Goal: Obtain resource: Download file/media

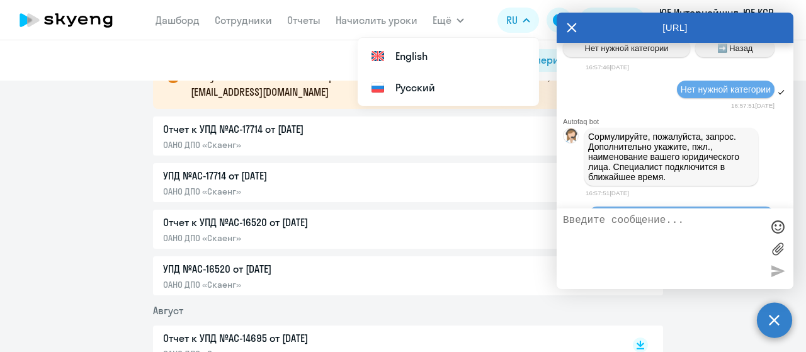
scroll to position [743, 0]
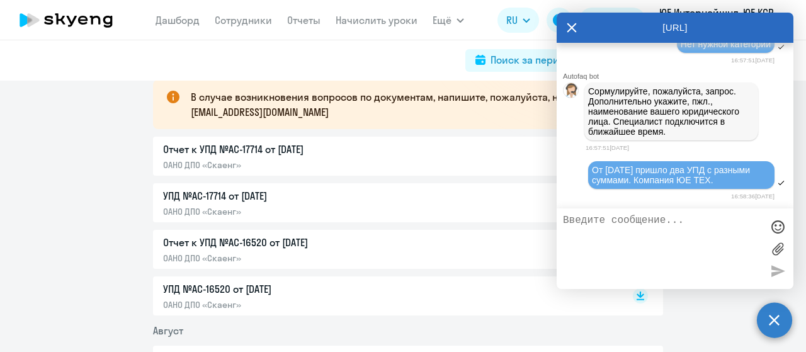
scroll to position [252, 0]
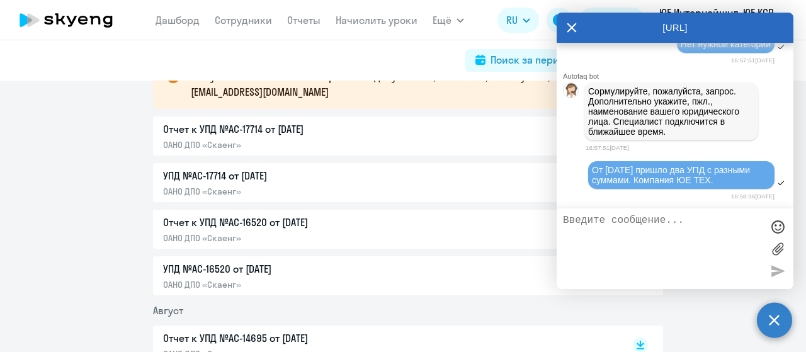
click at [259, 129] on div "Отчет к УПД №AC-17714 от [DATE] ОАНО ДПО «Скаенг»" at bounding box center [408, 135] width 510 height 39
click at [571, 26] on icon at bounding box center [572, 28] width 10 height 30
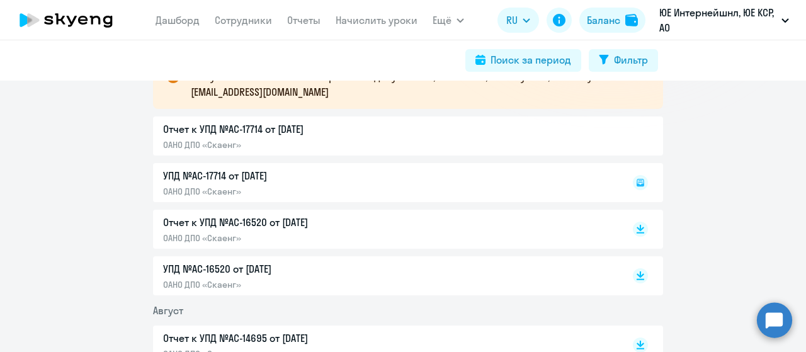
click at [298, 127] on div "Отчет к УПД №AC-17714 от [DATE] ОАНО ДПО «Скаенг»" at bounding box center [408, 135] width 510 height 39
click at [196, 134] on div "Отчет к УПД №AC-17714 от [DATE] ОАНО ДПО «Скаенг»" at bounding box center [408, 135] width 510 height 39
click at [219, 224] on p "Отчет к УПД №AC-16520 от [DATE]" at bounding box center [295, 222] width 264 height 15
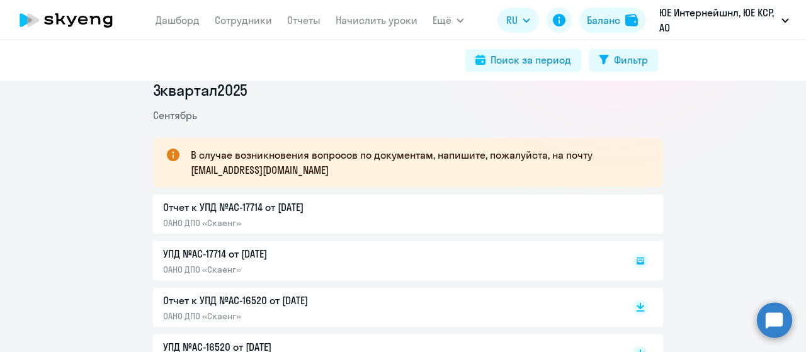
scroll to position [189, 0]
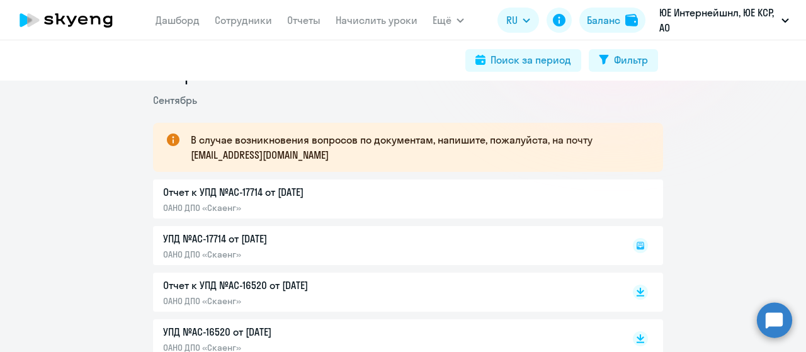
click at [249, 193] on div "Отчет к УПД №AC-17714 от [DATE] ОАНО ДПО «Скаенг»" at bounding box center [408, 198] width 510 height 39
click at [274, 193] on div "Отчет к УПД №AC-17714 от [DATE] ОАНО ДПО «Скаенг»" at bounding box center [408, 198] width 510 height 39
click at [310, 188] on div "Отчет к УПД №AC-17714 от [DATE] ОАНО ДПО «Скаенг»" at bounding box center [408, 198] width 510 height 39
drag, startPoint x: 169, startPoint y: 193, endPoint x: 188, endPoint y: 183, distance: 21.7
click at [169, 192] on div "Отчет к УПД №AC-17714 от [DATE] ОАНО ДПО «Скаенг»" at bounding box center [408, 198] width 510 height 39
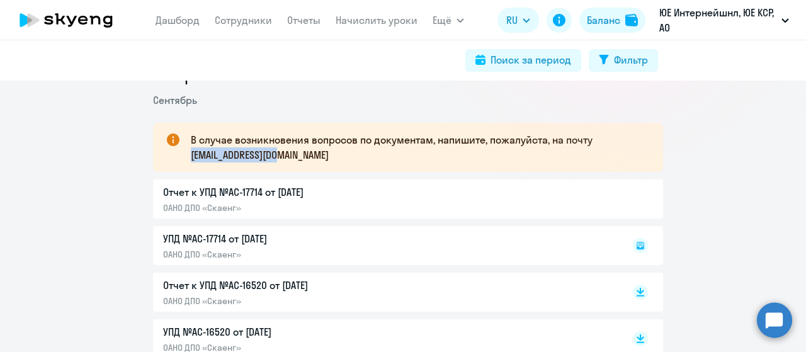
drag, startPoint x: 186, startPoint y: 154, endPoint x: 288, endPoint y: 154, distance: 102.6
click at [288, 154] on p "В случае возникновения вопросов по документам, напишите, пожалуйста, на почту […" at bounding box center [416, 147] width 450 height 30
copy p "[EMAIL_ADDRESS][DOMAIN_NAME]"
